Goal: Transaction & Acquisition: Book appointment/travel/reservation

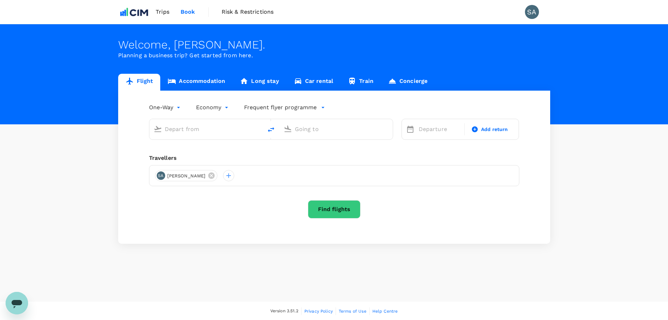
click at [209, 135] on div at bounding box center [205, 127] width 108 height 15
click at [209, 132] on input "text" at bounding box center [206, 128] width 83 height 11
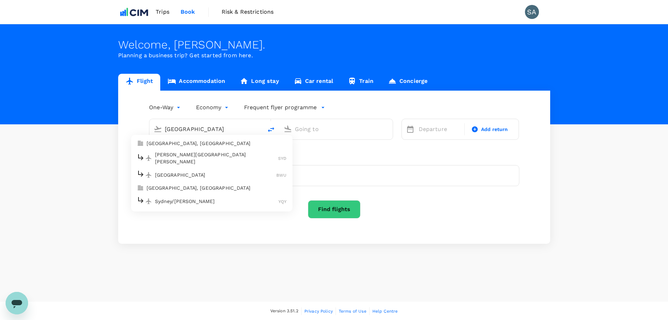
click at [186, 157] on p "[PERSON_NAME][GEOGRAPHIC_DATA][PERSON_NAME]" at bounding box center [216, 158] width 123 height 14
type input "Sydney Kingsford Smith Airport (SYD)"
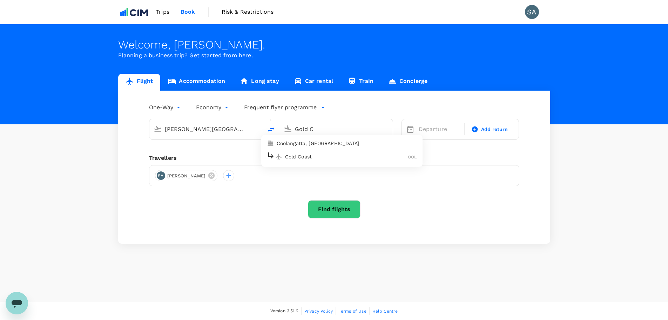
click at [296, 160] on div "Gold Coast OOL" at bounding box center [342, 156] width 150 height 11
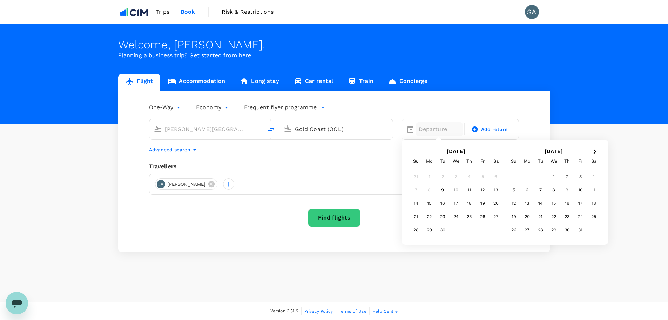
type input "Gold Coast (OOL)"
click at [473, 219] on div "25" at bounding box center [469, 216] width 13 height 13
click at [487, 130] on span "Add return" at bounding box center [494, 129] width 27 height 7
type input "roundtrip"
click at [471, 215] on div "25" at bounding box center [469, 216] width 13 height 13
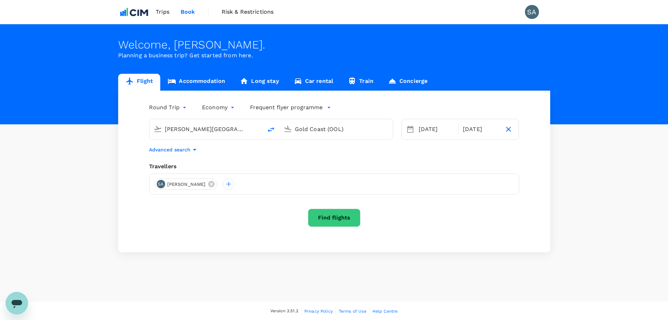
click at [352, 219] on button "Find flights" at bounding box center [334, 217] width 53 height 18
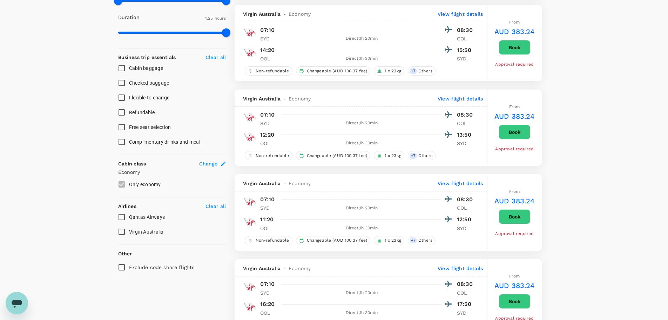
scroll to position [246, 0]
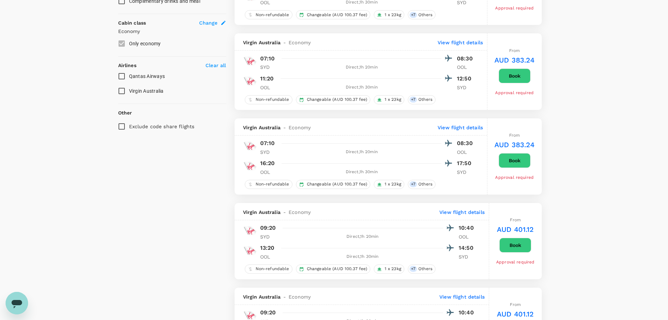
type input "310"
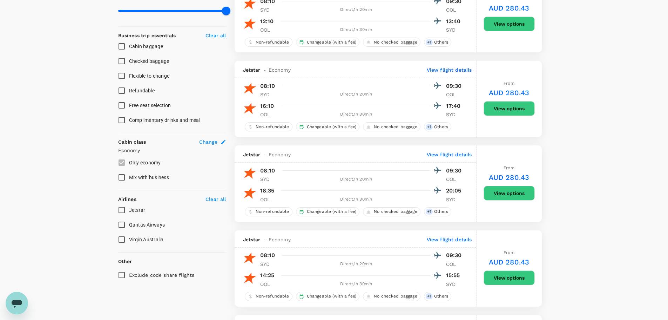
scroll to position [289, 0]
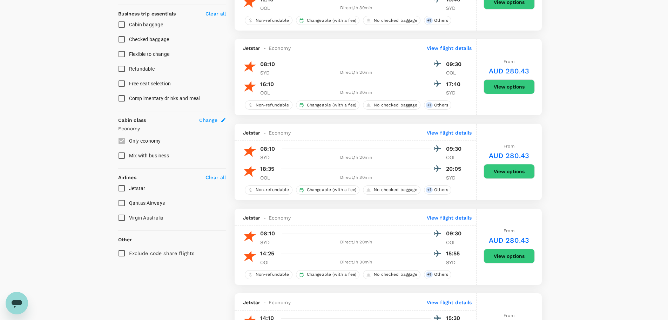
click at [121, 202] on input "Qantas Airways" at bounding box center [121, 202] width 15 height 15
checkbox input "true"
click at [121, 216] on div "Jetstar Qantas Airways Virgin Australia" at bounding box center [172, 203] width 108 height 44
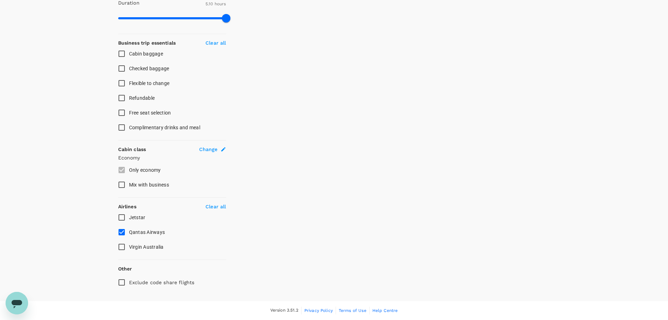
click at [123, 250] on input "Virgin Australia" at bounding box center [121, 246] width 15 height 15
checkbox input "true"
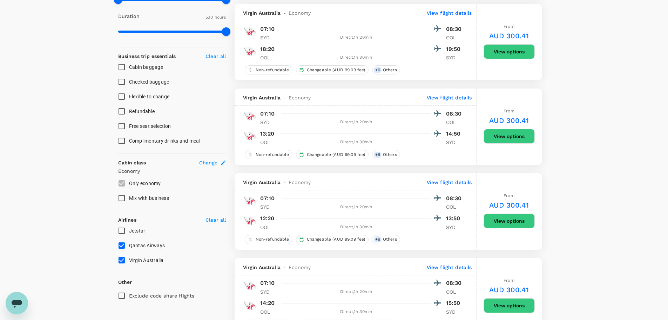
scroll to position [246, 0]
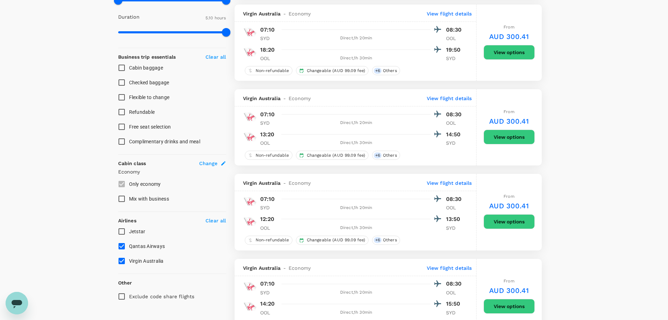
type input "495"
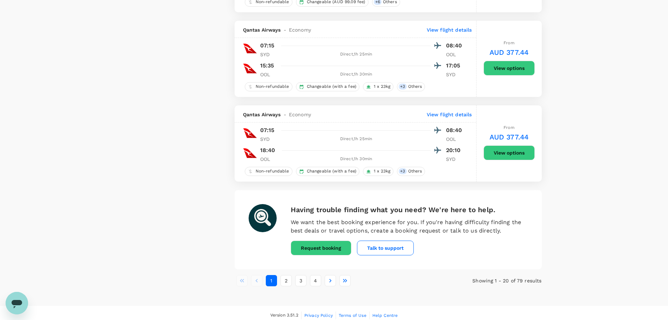
scroll to position [1578, 0]
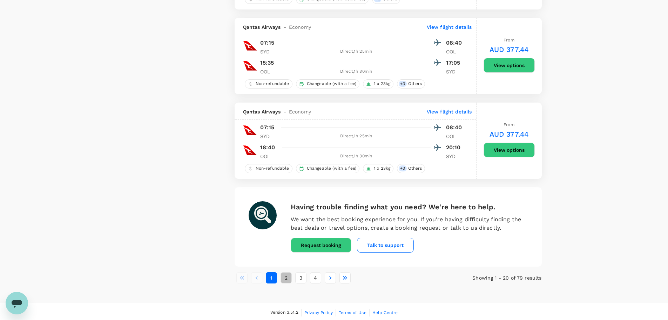
click at [286, 280] on button "2" at bounding box center [286, 277] width 11 height 11
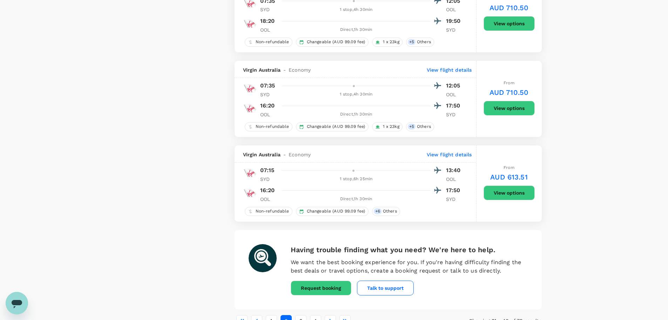
scroll to position [1581, 0]
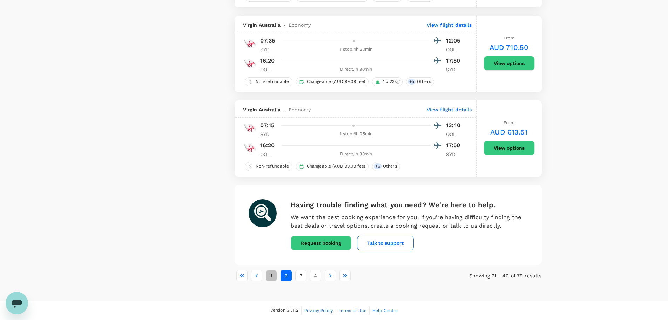
click at [275, 276] on button "1" at bounding box center [271, 275] width 11 height 11
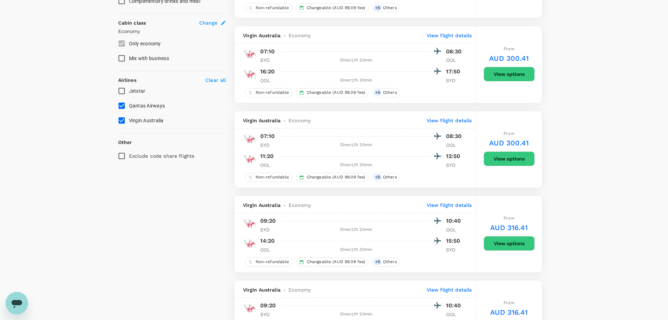
scroll to position [351, 0]
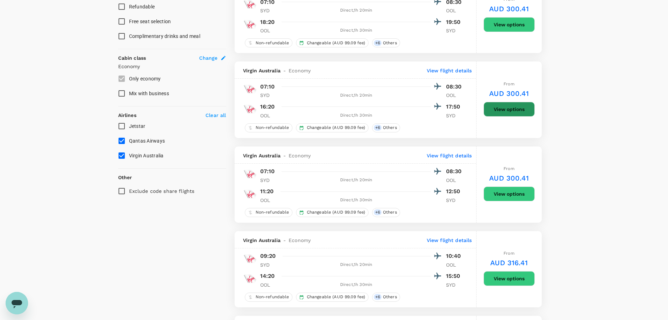
click at [525, 111] on button "View options" at bounding box center [509, 109] width 51 height 15
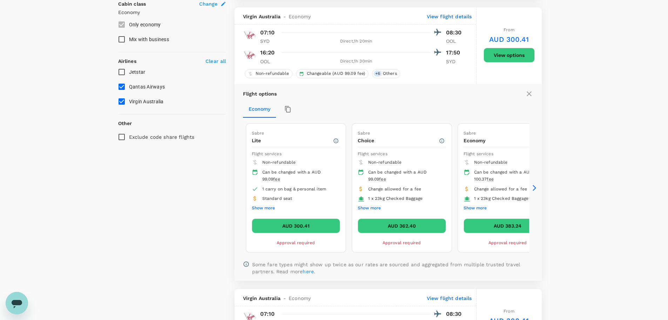
scroll to position [412, 0]
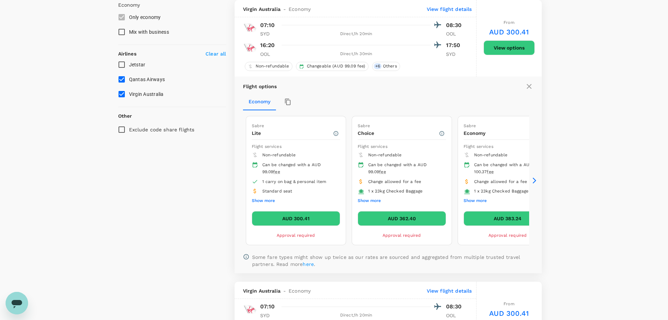
click at [533, 181] on icon at bounding box center [534, 180] width 7 height 7
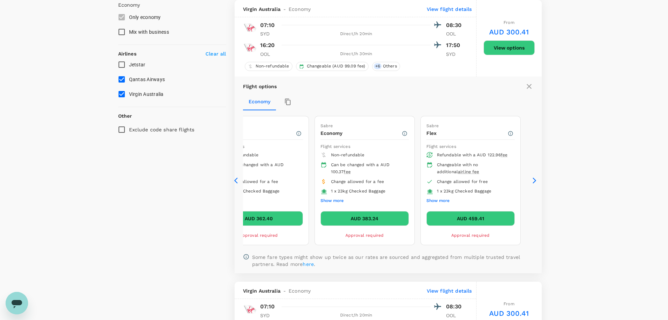
click at [533, 180] on icon at bounding box center [534, 180] width 7 height 7
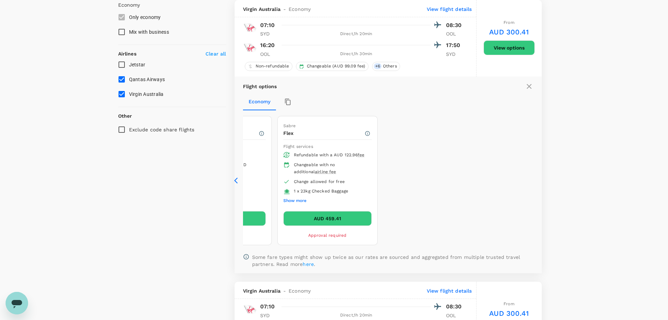
click at [238, 181] on icon at bounding box center [237, 180] width 7 height 7
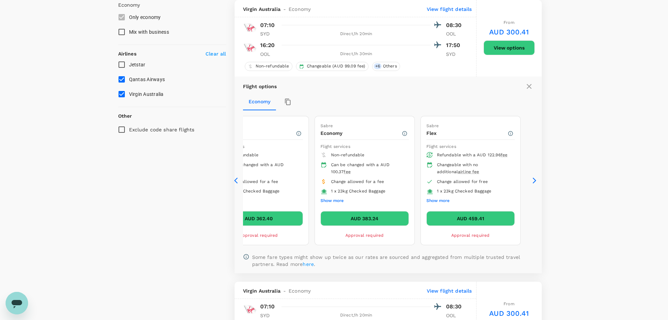
click at [238, 181] on icon at bounding box center [237, 180] width 7 height 7
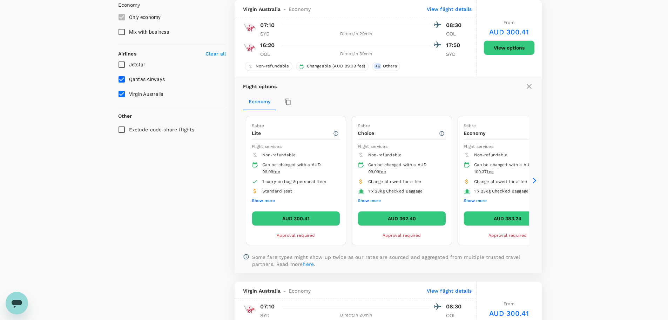
click at [238, 181] on icon at bounding box center [237, 180] width 7 height 7
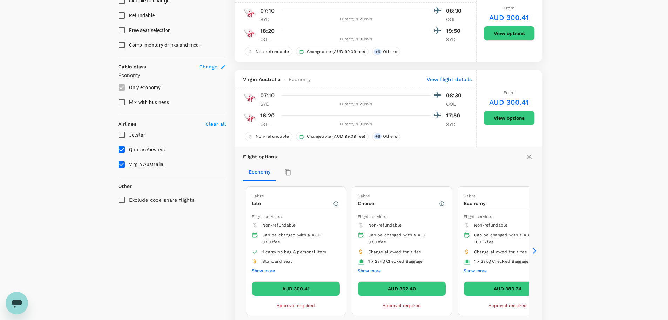
scroll to position [377, 0]
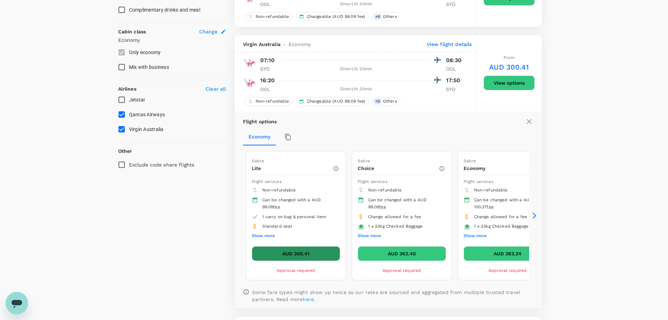
click at [302, 253] on button "AUD 300.41" at bounding box center [296, 253] width 88 height 15
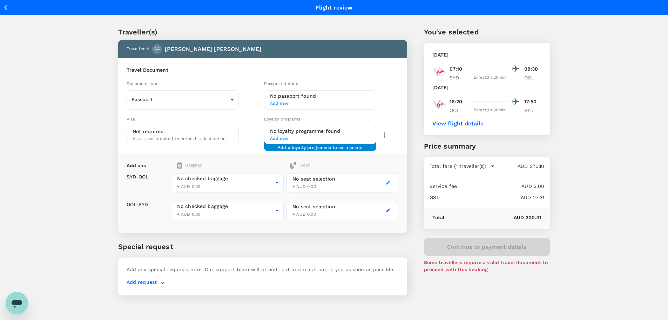
click at [239, 100] on div "Passport Passport ​" at bounding box center [194, 99] width 135 height 19
click at [234, 101] on body "Back to flight results Flight review Traveller(s) Traveller 1 : SA Shafayet Ali…" at bounding box center [336, 169] width 673 height 338
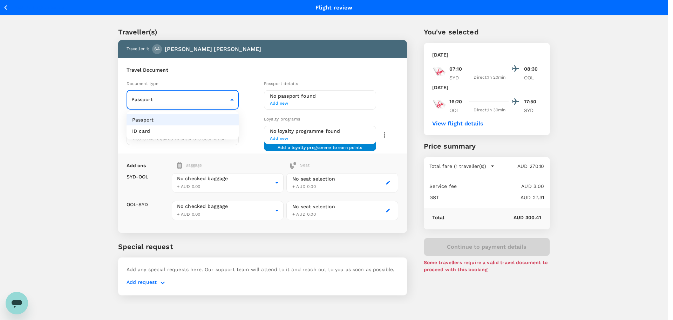
click at [212, 129] on li "ID card" at bounding box center [183, 130] width 112 height 11
type input "Id card"
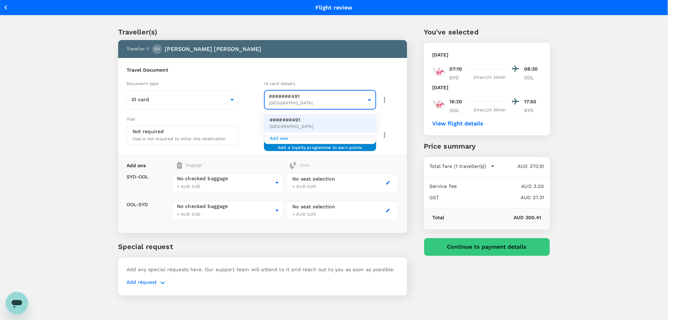
click at [363, 100] on body "Back to flight results Flight review Traveller(s) Traveller 1 : SA Shafayet Ali…" at bounding box center [336, 169] width 673 height 338
click at [377, 25] on div at bounding box center [336, 160] width 673 height 320
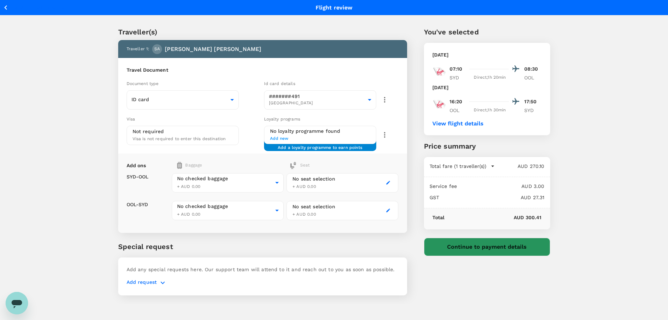
click at [492, 247] on button "Continue to payment details" at bounding box center [487, 246] width 126 height 18
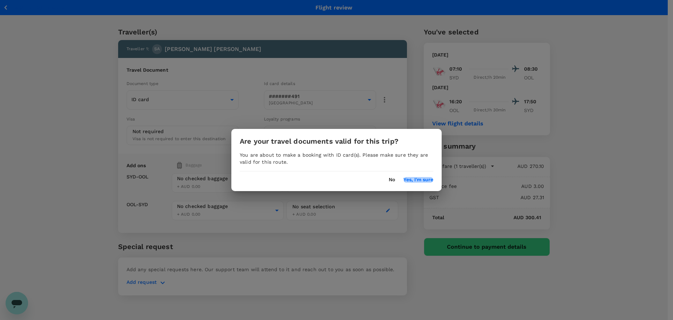
click at [416, 180] on button "Yes, I'm sure" at bounding box center [419, 180] width 30 height 6
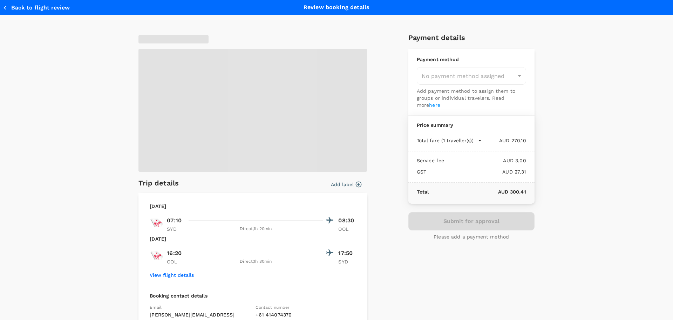
type input "9d51951c-1a73-4063-93b0-e8c00ed88a55"
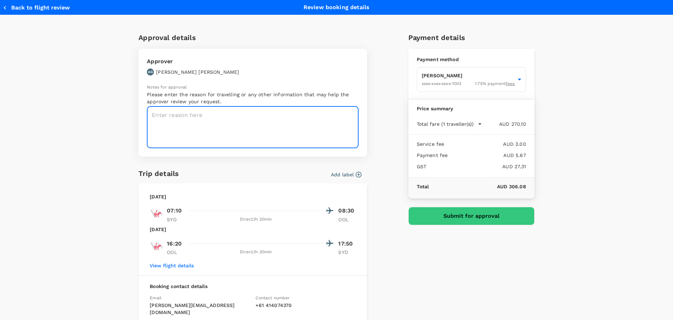
click at [254, 136] on textarea at bounding box center [253, 127] width 212 height 42
type textarea "Site visit (Robina Town Centre)"
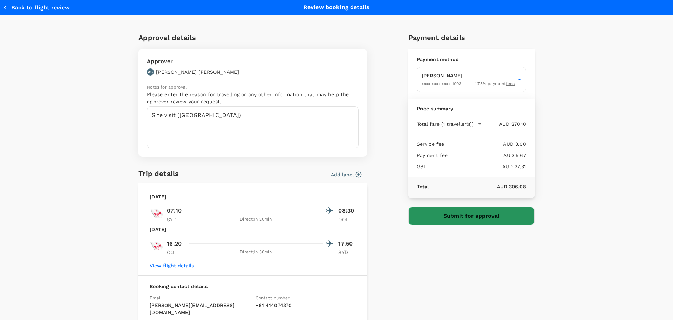
click at [497, 213] on button "Submit for approval" at bounding box center [472, 216] width 126 height 18
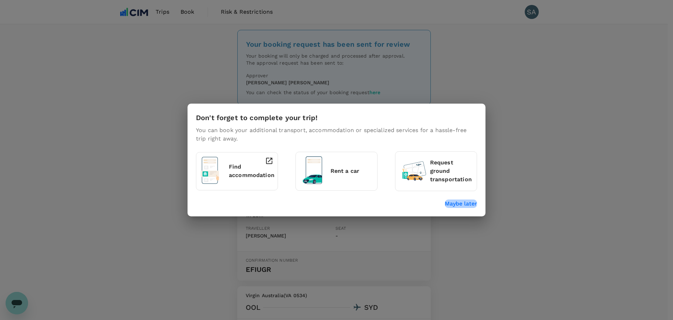
click at [464, 205] on p "Maybe later" at bounding box center [461, 203] width 32 height 8
